Goal: Task Accomplishment & Management: Manage account settings

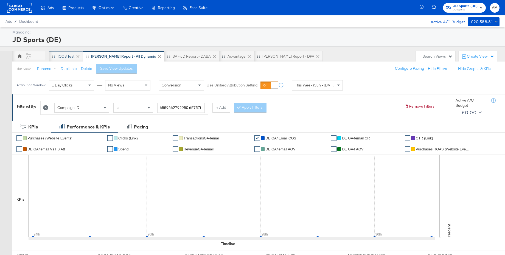
click at [70, 55] on div "iCOS Test" at bounding box center [66, 56] width 17 height 5
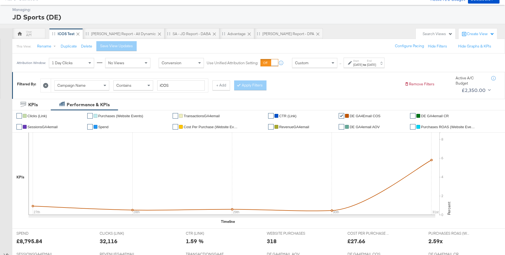
scroll to position [50, 0]
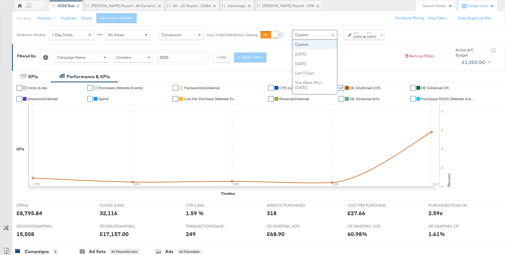
click at [322, 37] on div "Custom" at bounding box center [314, 34] width 45 height 9
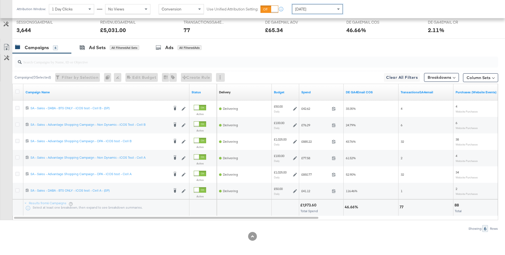
scroll to position [255, 0]
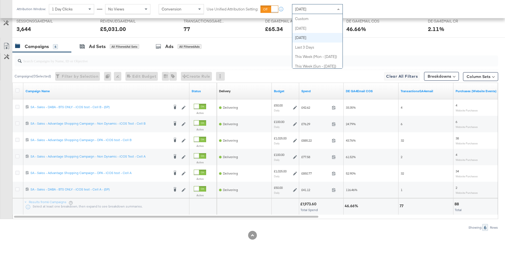
click at [320, 12] on div "[DATE]" at bounding box center [317, 8] width 50 height 9
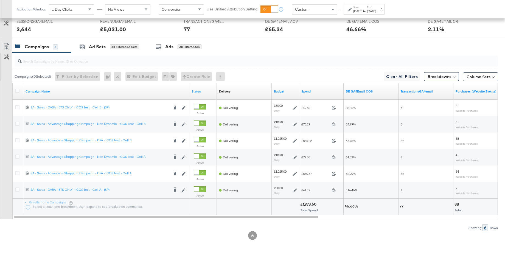
drag, startPoint x: 364, startPoint y: 9, endPoint x: 364, endPoint y: 12, distance: 3.6
click at [362, 9] on label "Start:" at bounding box center [357, 7] width 9 height 4
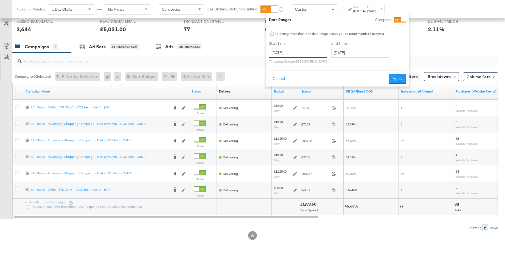
click at [291, 57] on input "[DATE]" at bounding box center [298, 53] width 58 height 10
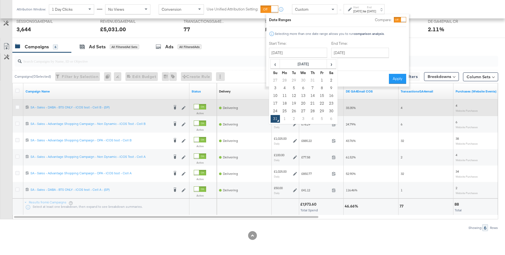
click at [301, 108] on td "27" at bounding box center [303, 111] width 9 height 8
type input "[DATE]"
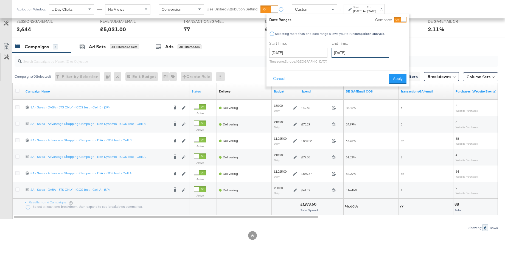
click at [353, 53] on input "[DATE]" at bounding box center [360, 53] width 58 height 10
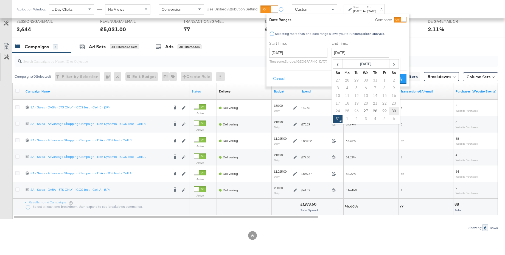
click at [391, 111] on td "30" at bounding box center [393, 111] width 9 height 8
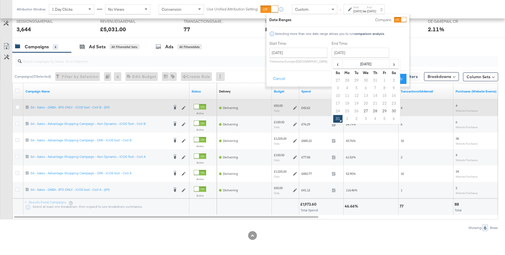
type input "[DATE]"
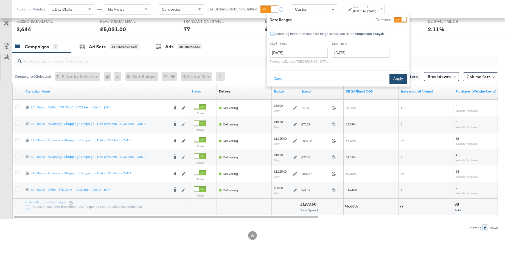
click at [399, 79] on button "Apply" at bounding box center [397, 79] width 17 height 10
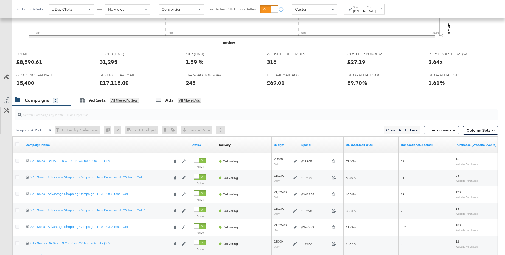
scroll to position [255, 0]
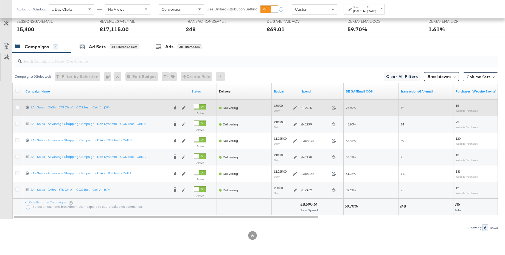
click at [296, 108] on icon at bounding box center [295, 108] width 4 height 4
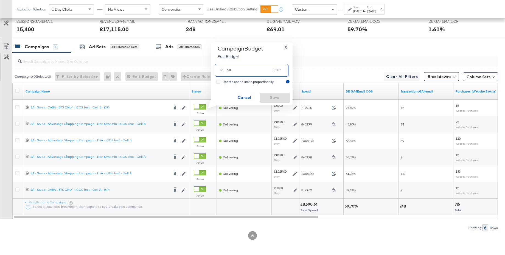
drag, startPoint x: 237, startPoint y: 71, endPoint x: 222, endPoint y: 70, distance: 15.4
click at [222, 70] on div "£ 50 GBP" at bounding box center [252, 70] width 74 height 12
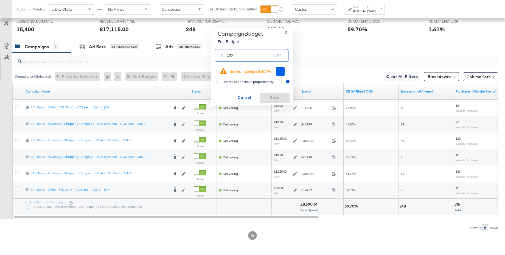
type input "100"
click at [280, 71] on span "Ok" at bounding box center [280, 71] width 4 height 4
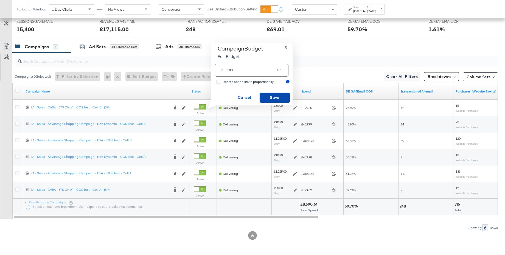
click at [273, 95] on span "Save" at bounding box center [275, 97] width 26 height 7
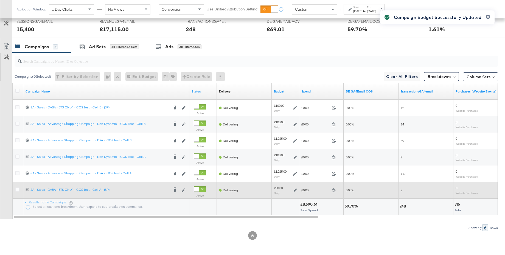
click at [294, 190] on icon at bounding box center [295, 190] width 4 height 4
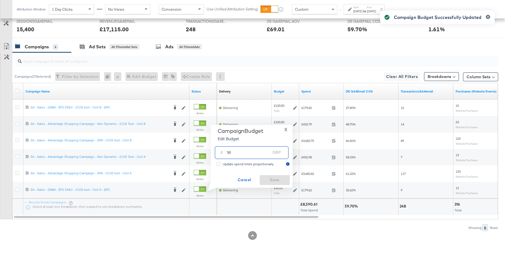
drag, startPoint x: 238, startPoint y: 154, endPoint x: 207, endPoint y: 154, distance: 31.3
click at [207, 154] on div "Campaign Budget Edit Budget X £ 50 GBP Update spend limits proportionally Cance…" at bounding box center [250, 156] width 86 height 63
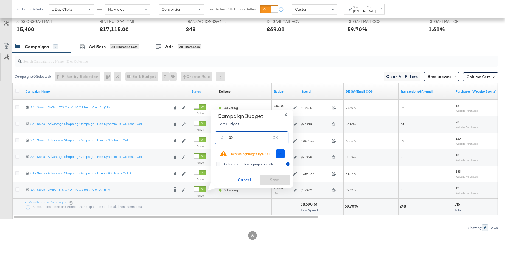
type input "100"
click at [280, 153] on span "Ok" at bounding box center [280, 154] width 4 height 4
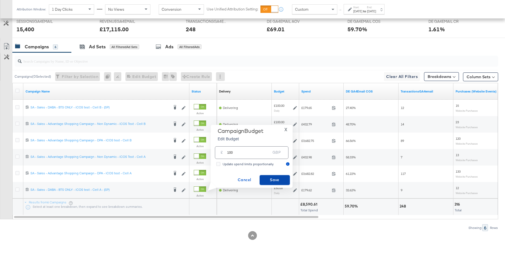
drag, startPoint x: 273, startPoint y: 179, endPoint x: 289, endPoint y: 168, distance: 18.9
click at [273, 179] on span "Save" at bounding box center [275, 179] width 26 height 7
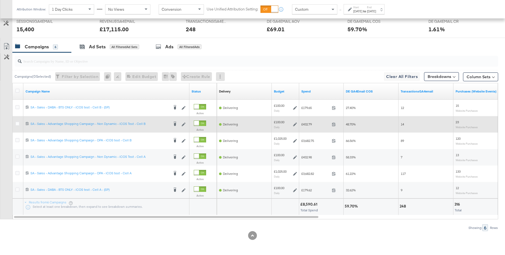
click at [296, 124] on icon at bounding box center [295, 124] width 4 height 4
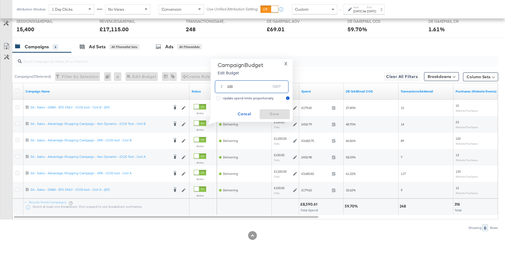
drag, startPoint x: 237, startPoint y: 86, endPoint x: 221, endPoint y: 86, distance: 16.8
click at [221, 86] on div "£ 100 GBP" at bounding box center [252, 86] width 74 height 12
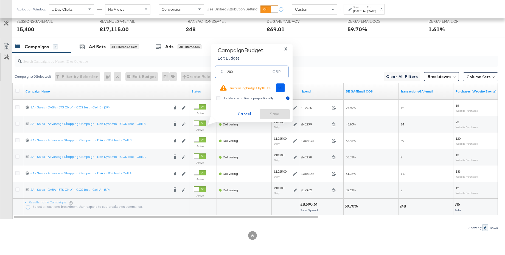
type input "200"
click at [278, 88] on span "Ok" at bounding box center [280, 88] width 4 height 4
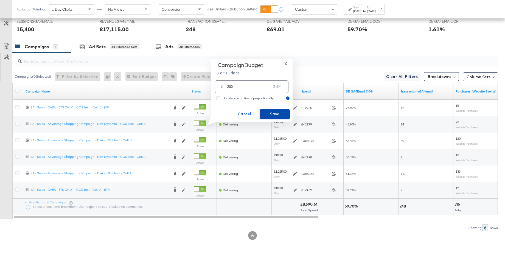
click at [270, 114] on span "Save" at bounding box center [275, 114] width 26 height 7
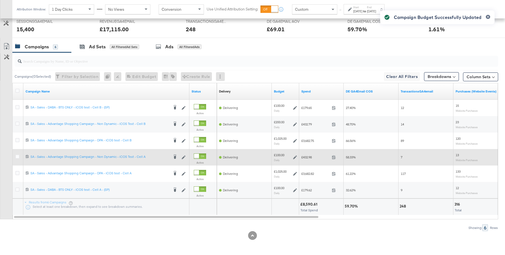
click at [295, 158] on icon at bounding box center [295, 157] width 4 height 4
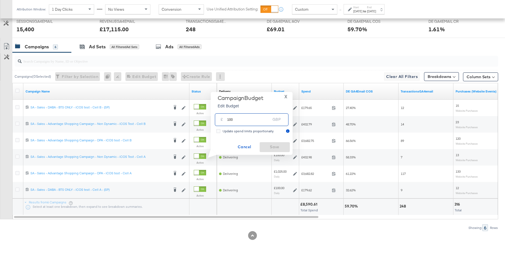
drag, startPoint x: 233, startPoint y: 120, endPoint x: 218, endPoint y: 120, distance: 15.4
click at [218, 120] on div "£ 100 GBP" at bounding box center [252, 119] width 74 height 12
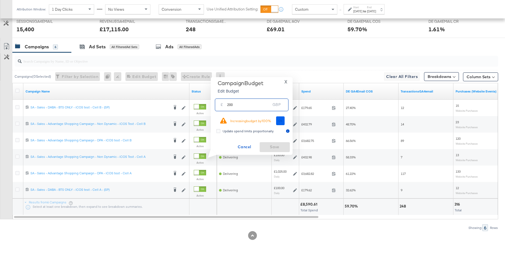
type input "200"
click at [277, 121] on button "Ok" at bounding box center [280, 120] width 9 height 9
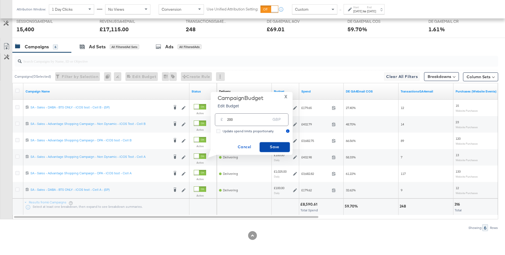
click at [272, 145] on span "Save" at bounding box center [275, 147] width 26 height 7
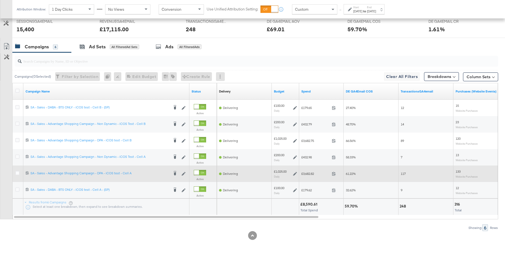
click at [294, 173] on icon at bounding box center [295, 174] width 4 height 4
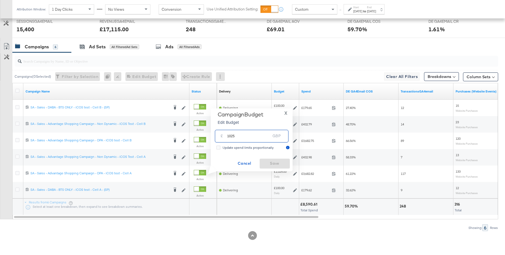
drag, startPoint x: 244, startPoint y: 135, endPoint x: 214, endPoint y: 136, distance: 30.5
click at [214, 136] on div "£ 1025 GBP" at bounding box center [251, 135] width 76 height 17
type input "1325"
click at [280, 162] on span "Save" at bounding box center [275, 163] width 26 height 7
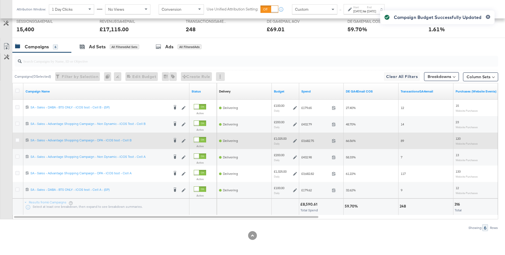
click at [295, 141] on icon at bounding box center [295, 141] width 4 height 4
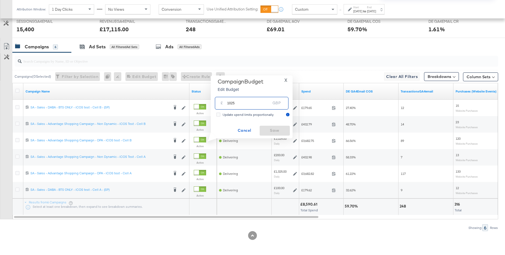
drag, startPoint x: 237, startPoint y: 103, endPoint x: 218, endPoint y: 103, distance: 18.1
click at [218, 103] on div "£ 1025 GBP" at bounding box center [252, 103] width 74 height 12
type input "1325"
click at [267, 130] on span "Save" at bounding box center [275, 130] width 26 height 7
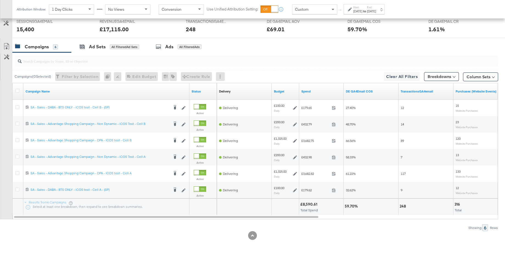
click at [319, 13] on div "Custom" at bounding box center [314, 9] width 45 height 9
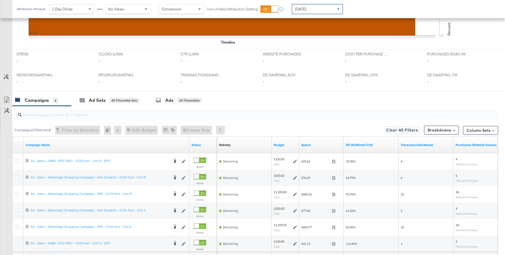
scroll to position [255, 0]
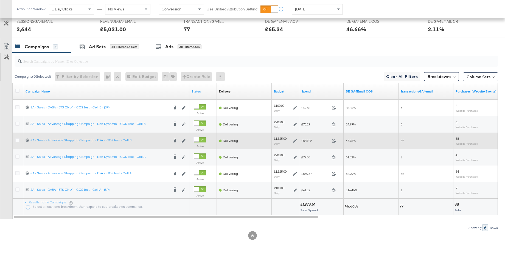
click at [296, 141] on icon at bounding box center [295, 141] width 4 height 4
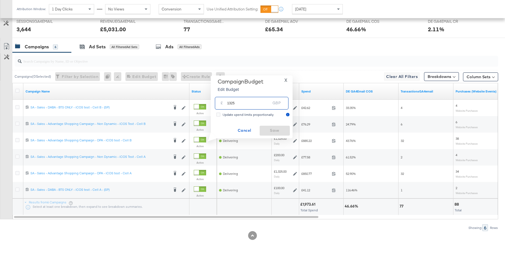
drag, startPoint x: 236, startPoint y: 103, endPoint x: 222, endPoint y: 103, distance: 13.7
click at [222, 103] on div "£ 1325 GBP" at bounding box center [252, 103] width 74 height 12
type input "1200"
click at [274, 132] on span "Save" at bounding box center [275, 130] width 26 height 7
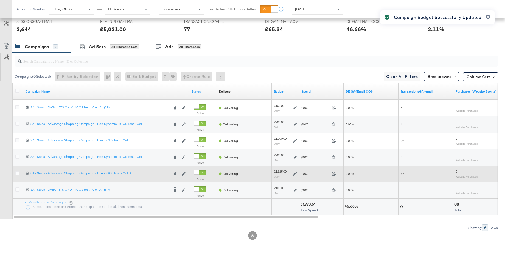
click at [294, 174] on icon at bounding box center [295, 174] width 4 height 4
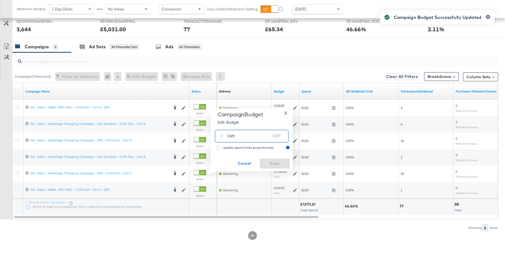
drag, startPoint x: 240, startPoint y: 136, endPoint x: 214, endPoint y: 136, distance: 25.8
click at [214, 136] on div "£ 1325 GBP" at bounding box center [251, 135] width 76 height 17
type input "1200"
click at [275, 162] on span "Save" at bounding box center [275, 163] width 26 height 7
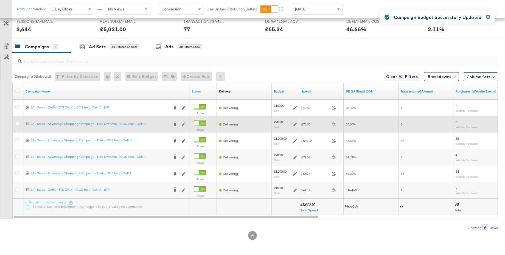
click at [295, 124] on icon at bounding box center [295, 124] width 4 height 4
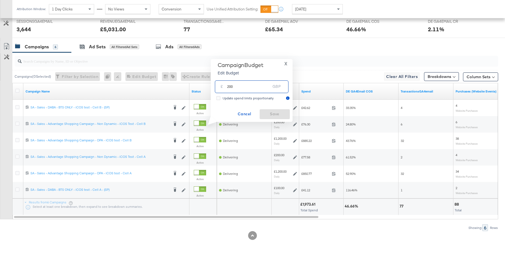
drag, startPoint x: 236, startPoint y: 88, endPoint x: 221, endPoint y: 86, distance: 14.7
click at [221, 86] on div "£ 200 GBP" at bounding box center [252, 86] width 74 height 12
type input "150"
click at [272, 115] on span "Save" at bounding box center [275, 114] width 26 height 7
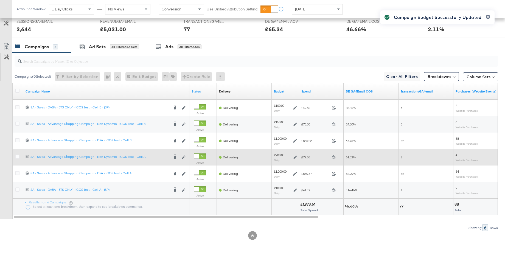
click at [294, 157] on icon at bounding box center [295, 157] width 4 height 4
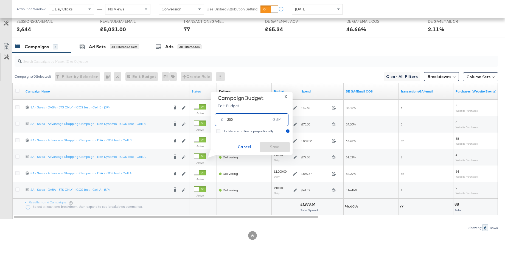
drag, startPoint x: 235, startPoint y: 120, endPoint x: 221, endPoint y: 118, distance: 14.6
click at [221, 118] on div "£ 200 GBP" at bounding box center [252, 119] width 74 height 12
type input "150"
click at [270, 147] on span "Save" at bounding box center [275, 147] width 26 height 7
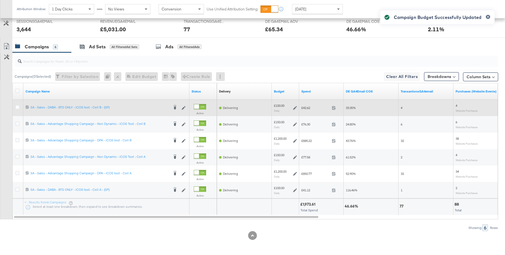
click at [294, 108] on icon at bounding box center [295, 108] width 4 height 4
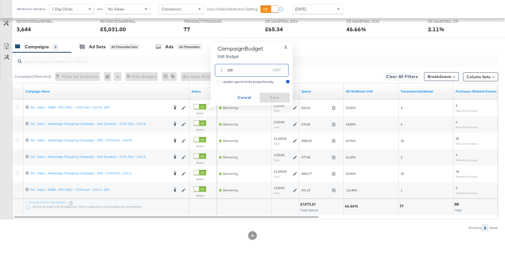
drag, startPoint x: 235, startPoint y: 70, endPoint x: 221, endPoint y: 70, distance: 13.7
click at [221, 70] on div "£ 100 GBP" at bounding box center [252, 70] width 74 height 12
type input "70"
click at [269, 95] on span "Save" at bounding box center [275, 97] width 26 height 7
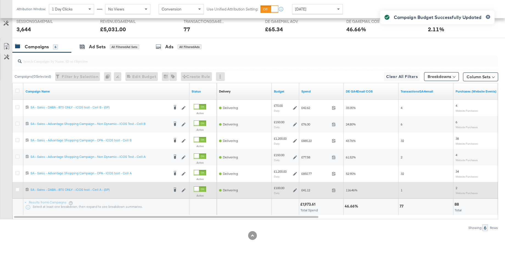
click at [294, 191] on icon at bounding box center [295, 190] width 4 height 4
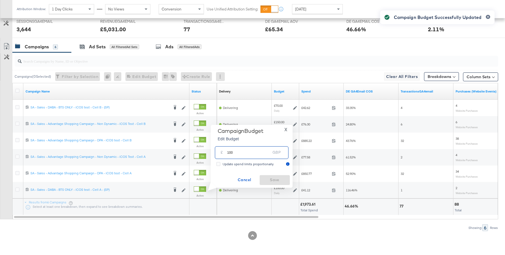
drag, startPoint x: 235, startPoint y: 153, endPoint x: 217, endPoint y: 153, distance: 18.4
click at [217, 153] on div "£ 100 GBP" at bounding box center [252, 152] width 74 height 12
type input "70"
click at [278, 183] on span "Save" at bounding box center [275, 179] width 26 height 7
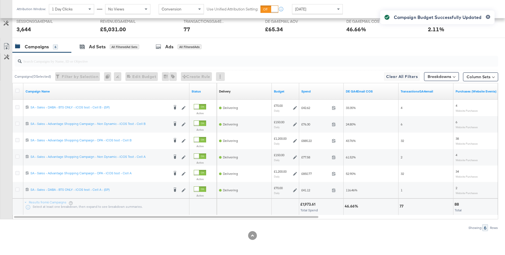
click at [74, 62] on input "search" at bounding box center [238, 59] width 432 height 11
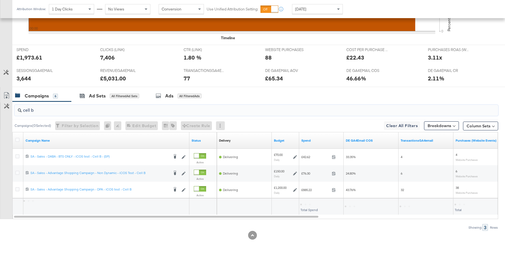
scroll to position [206, 0]
type input "cell b"
